Goal: Information Seeking & Learning: Learn about a topic

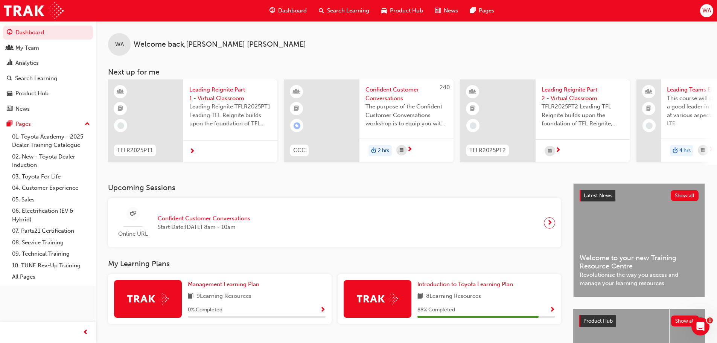
click at [344, 12] on span "Search Learning" at bounding box center [348, 10] width 42 height 9
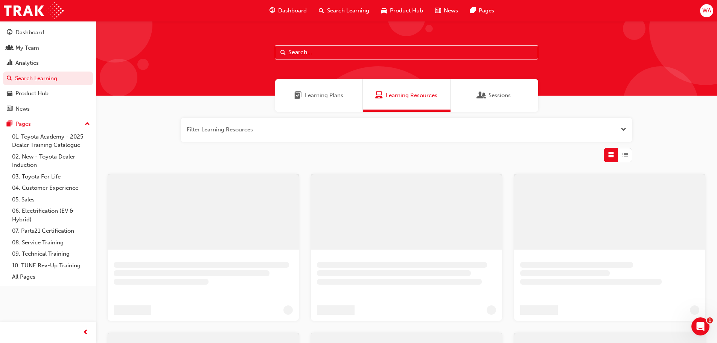
click at [332, 96] on span "Learning Plans" at bounding box center [324, 95] width 38 height 9
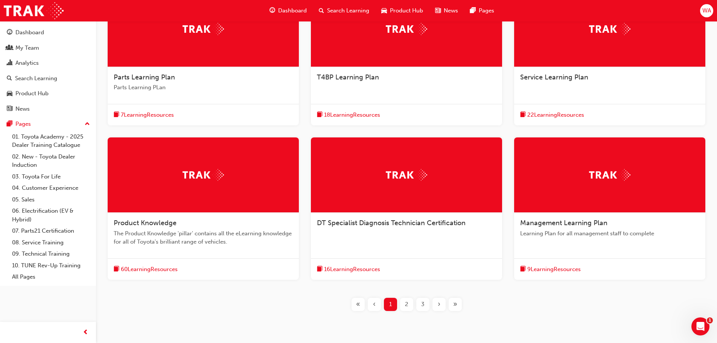
scroll to position [212, 0]
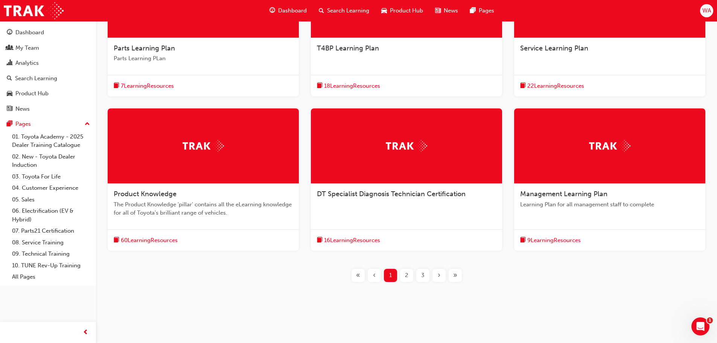
click at [407, 274] on span "2" at bounding box center [406, 275] width 3 height 9
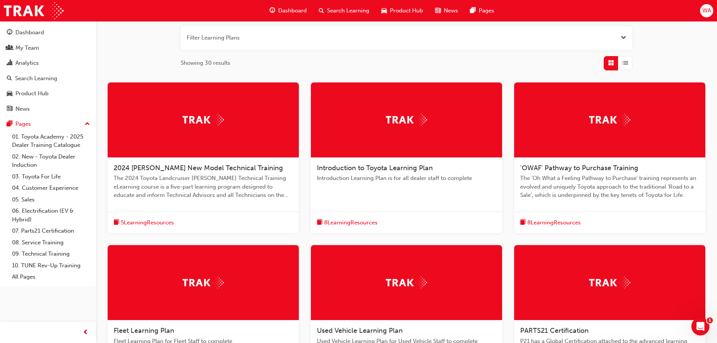
scroll to position [23, 0]
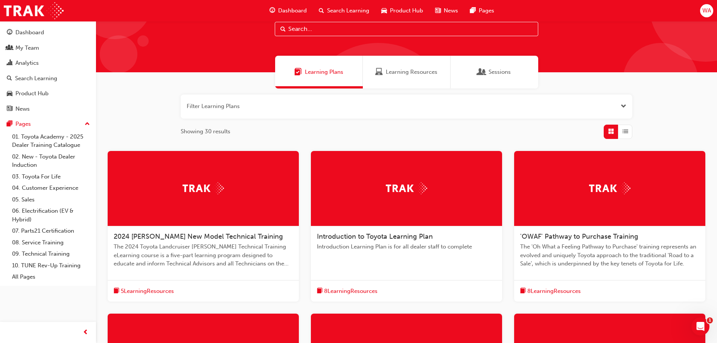
click at [585, 238] on span "'OWAF' Pathway to Purchase Training" at bounding box center [579, 236] width 118 height 8
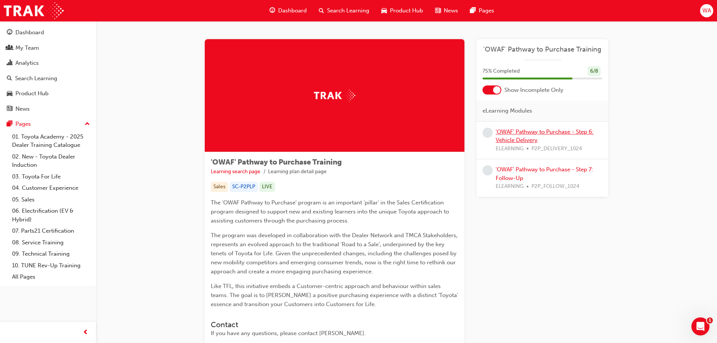
click at [538, 128] on link "'OWAF' Pathway to Purchase - Step 6: Vehicle Delivery" at bounding box center [545, 135] width 98 height 15
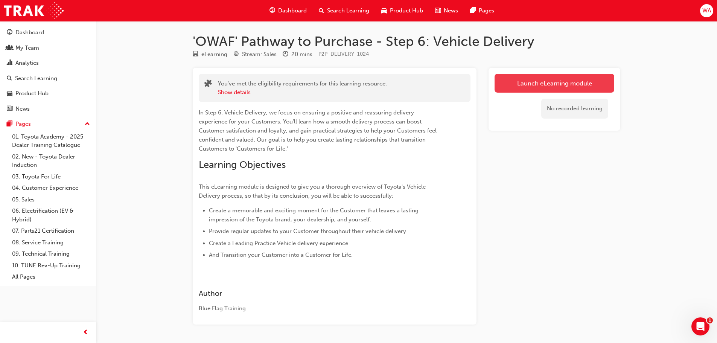
click at [510, 82] on link "Launch eLearning module" at bounding box center [555, 83] width 120 height 19
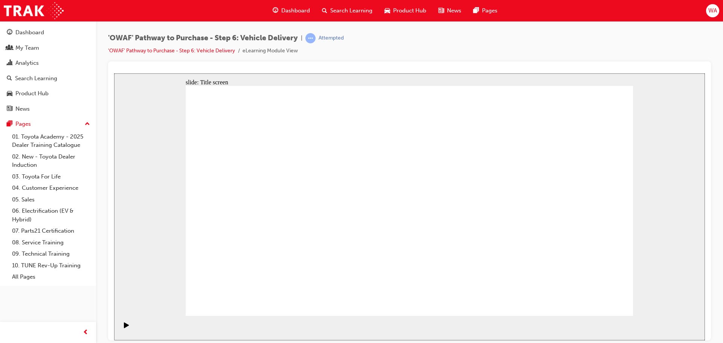
drag, startPoint x: 547, startPoint y: 146, endPoint x: 548, endPoint y: 150, distance: 3.8
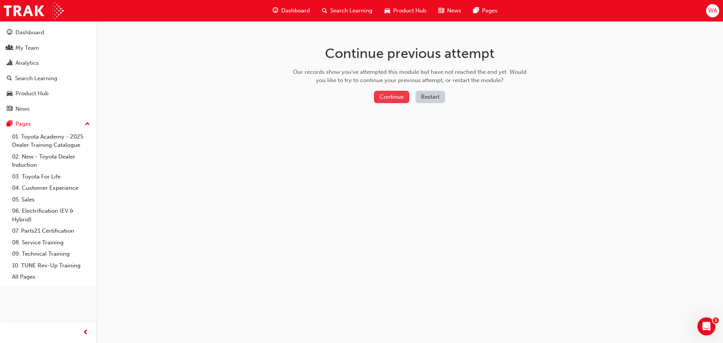
click at [392, 100] on button "Continue" at bounding box center [391, 97] width 35 height 12
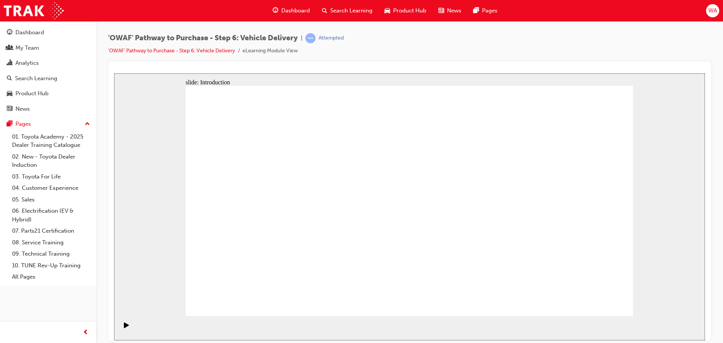
drag, startPoint x: 588, startPoint y: 295, endPoint x: 590, endPoint y: 299, distance: 4.6
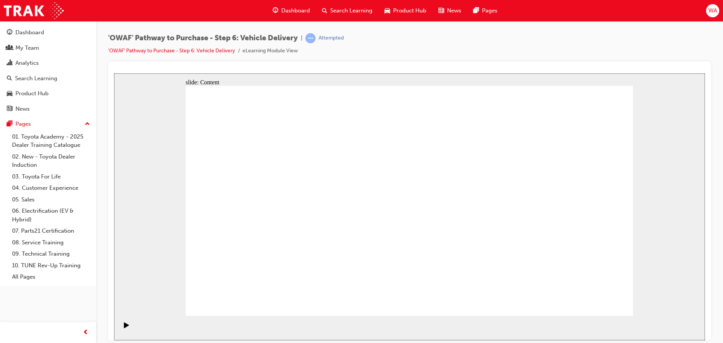
click at [669, 266] on div "slide: Content Toyota’s Vehicle Delivery Framework Vehicle delivery preparation…" at bounding box center [409, 206] width 591 height 267
